Goal: Find contact information: Find contact information

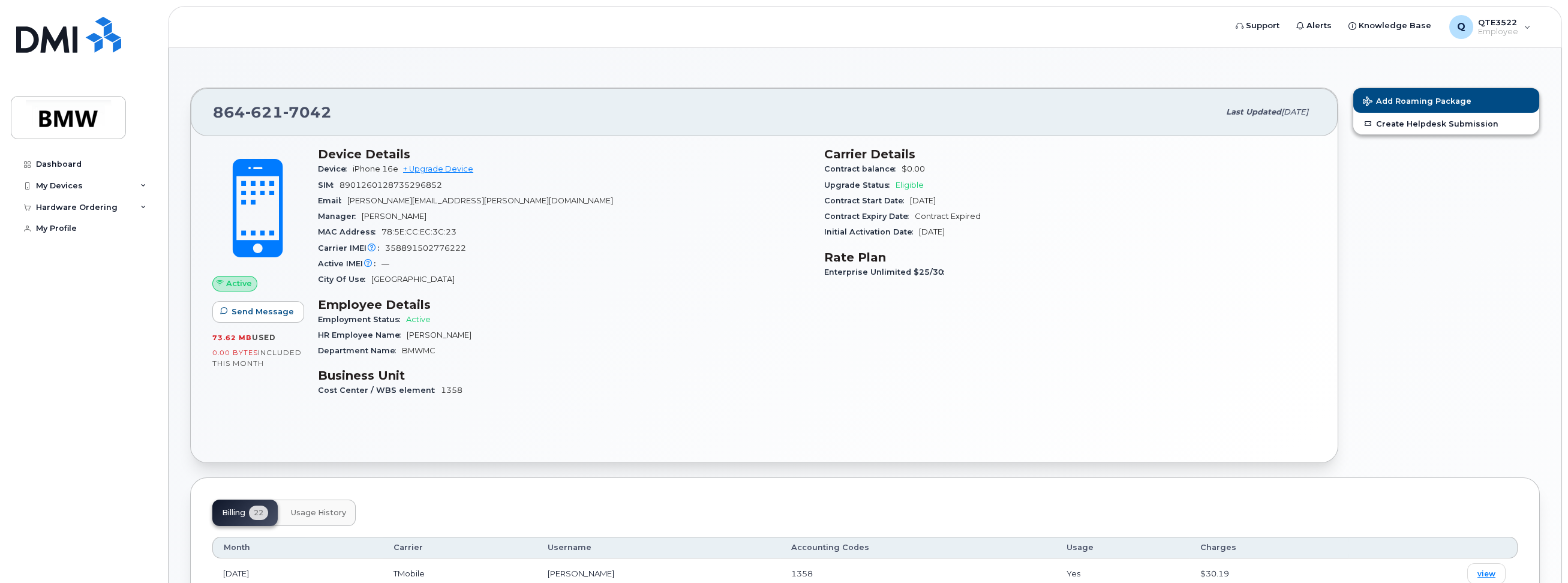
click at [659, 205] on div "Email stefan.bauch@bmwgroup.com" at bounding box center [563, 201] width 492 height 16
click at [52, 179] on div "My Devices" at bounding box center [83, 185] width 145 height 21
click at [100, 233] on div "[PHONE_NUMBER]" at bounding box center [122, 231] width 73 height 11
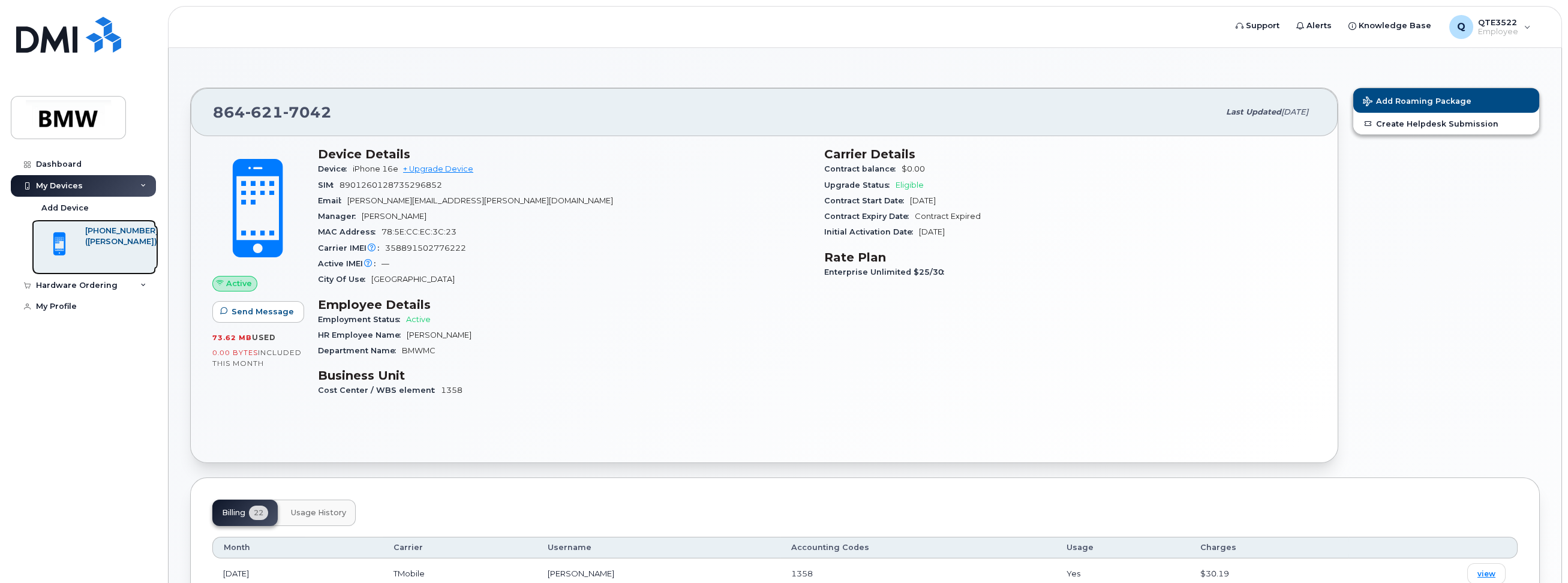
click at [109, 242] on div "([PERSON_NAME])" at bounding box center [122, 242] width 73 height 11
drag, startPoint x: 447, startPoint y: 184, endPoint x: 337, endPoint y: 188, distance: 110.1
click at [337, 188] on div "SIM 8901260128735296852" at bounding box center [563, 185] width 492 height 16
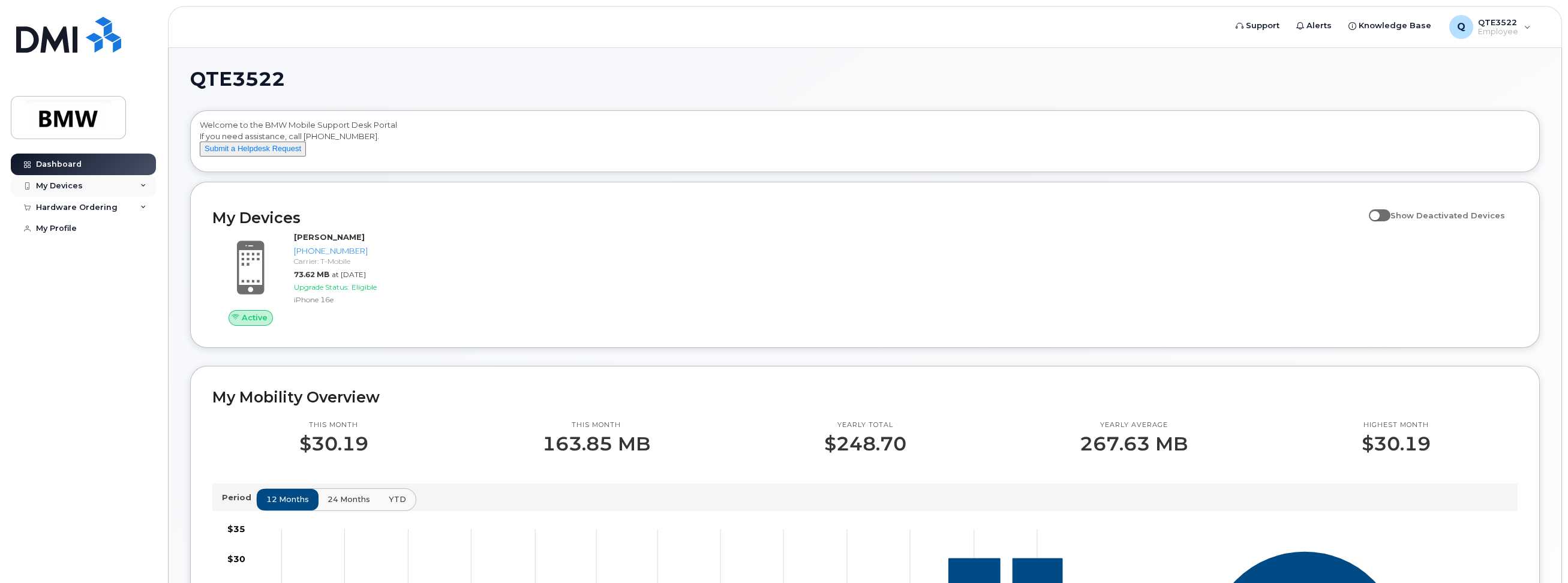
click at [78, 181] on div "My Devices" at bounding box center [59, 185] width 47 height 10
click at [123, 230] on div "[PHONE_NUMBER]" at bounding box center [122, 231] width 73 height 11
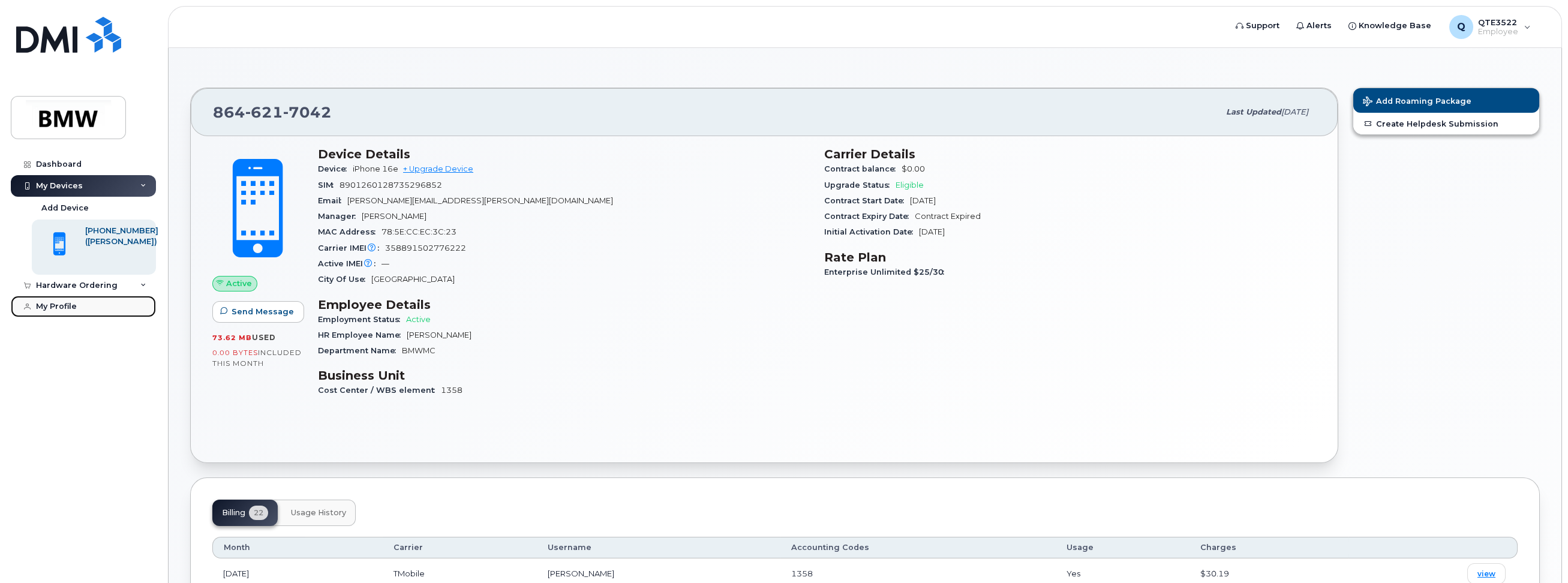
click at [62, 307] on div "My Profile" at bounding box center [56, 306] width 41 height 10
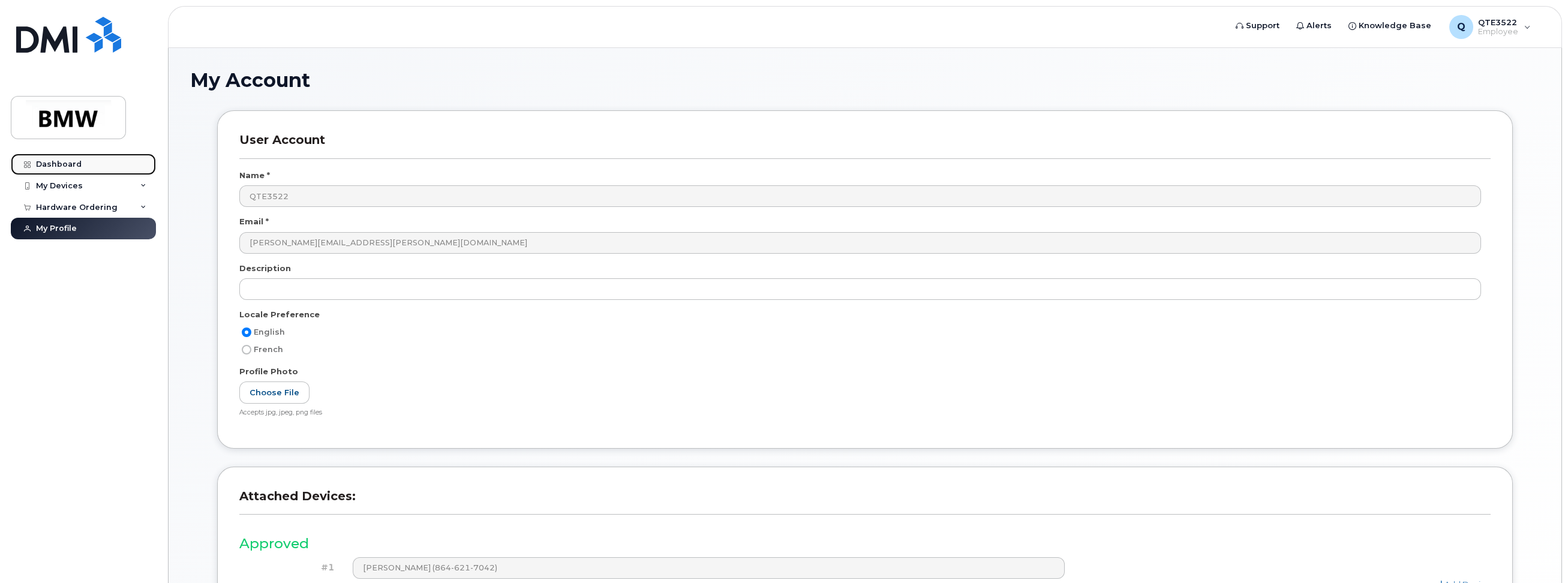
click at [66, 166] on div "Dashboard" at bounding box center [59, 164] width 46 height 10
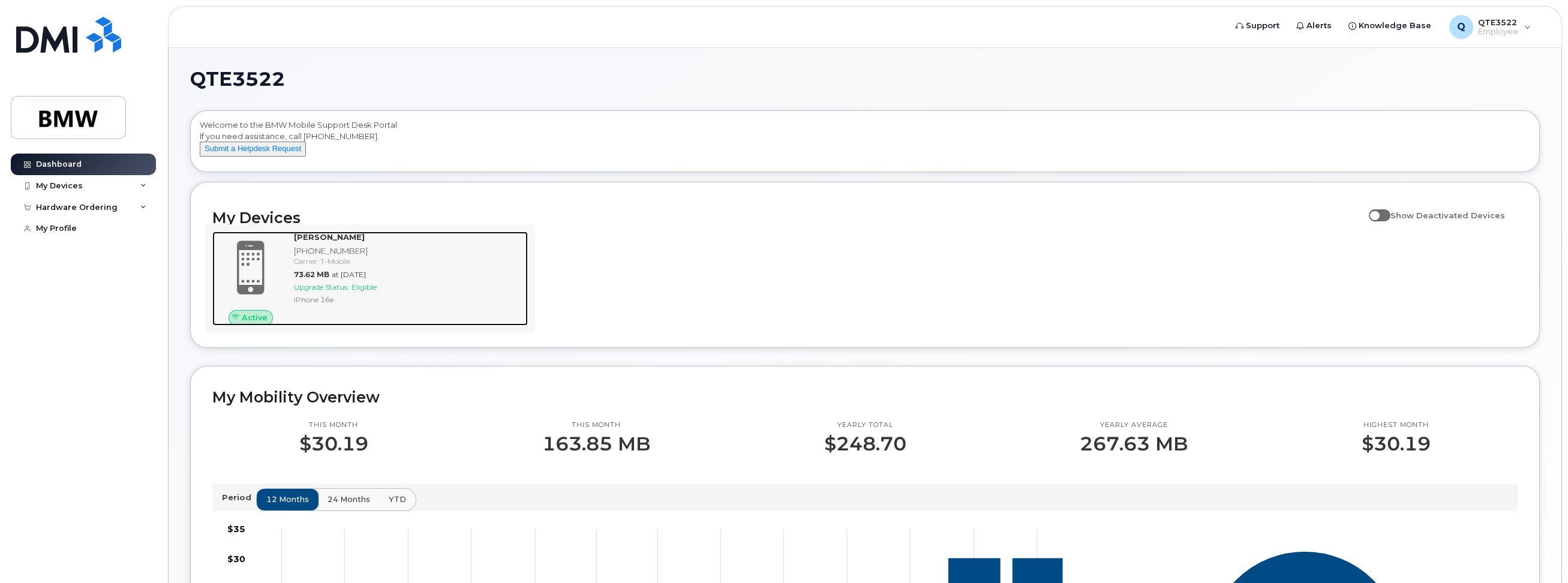
click at [324, 257] on div "[PHONE_NUMBER]" at bounding box center [409, 251] width 230 height 11
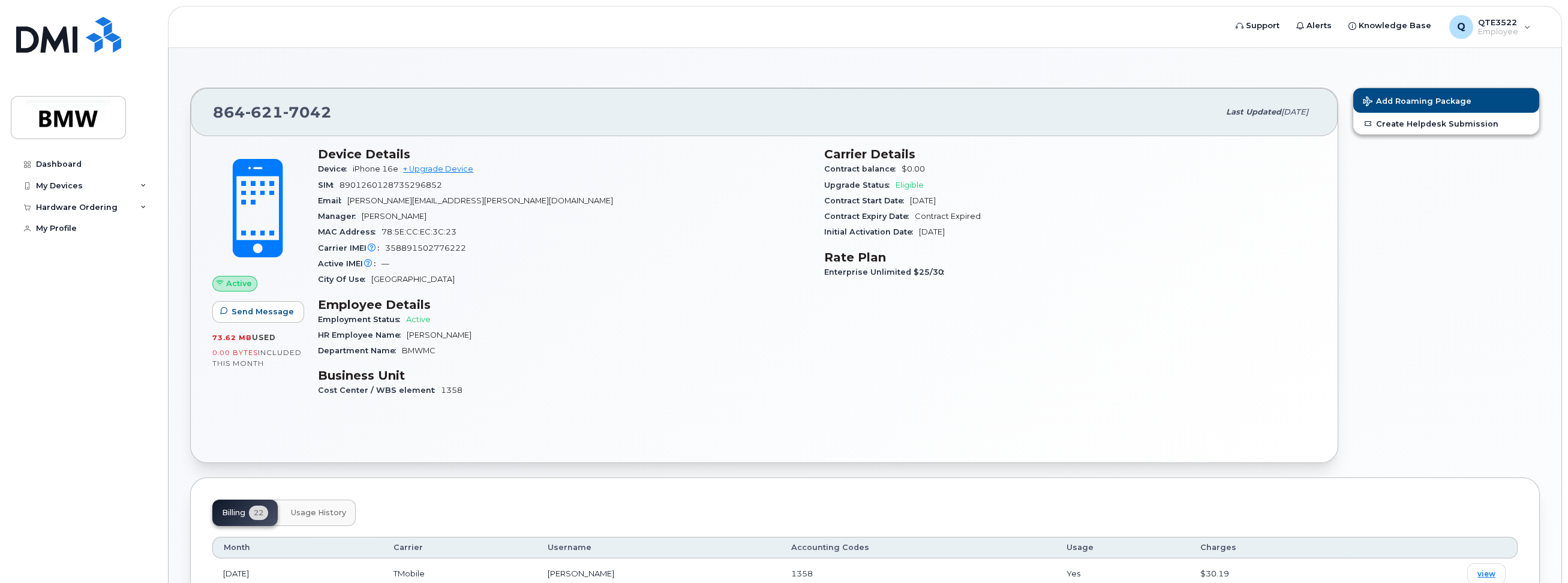
click at [265, 221] on span at bounding box center [258, 208] width 106 height 111
click at [1272, 30] on span "Support" at bounding box center [1262, 26] width 33 height 12
